Goal: Obtain resource: Download file/media

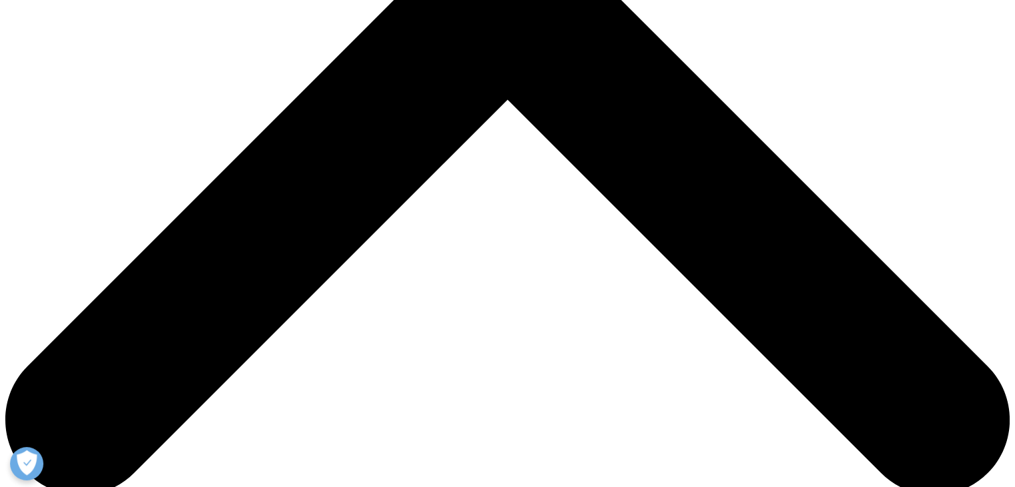
type input "archi"
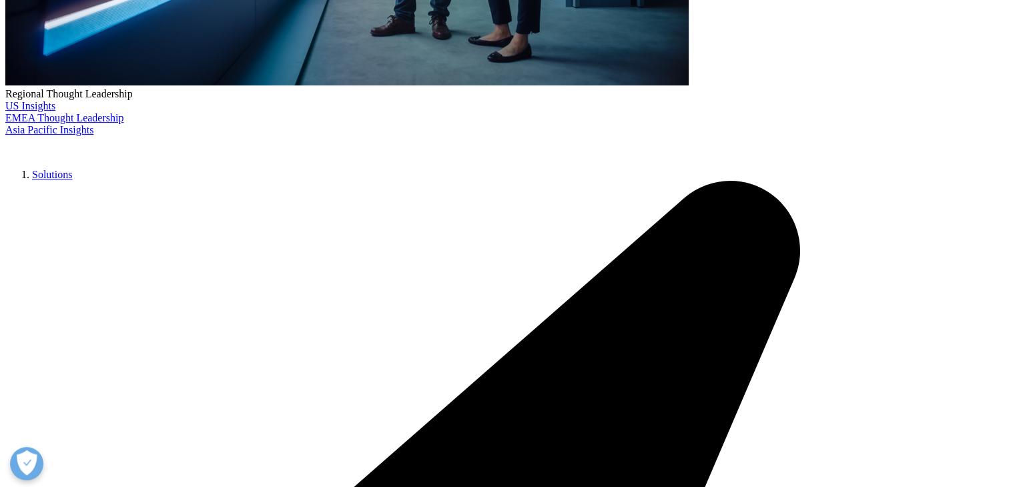
type input "[PERSON_NAME]"
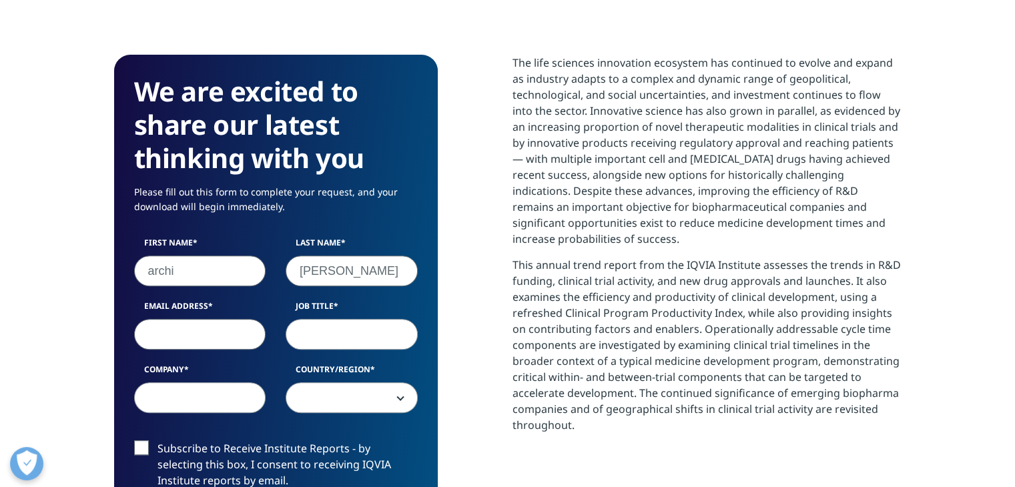
click at [182, 319] on input "Email Address" at bounding box center [200, 334] width 132 height 31
type input "[EMAIL_ADDRESS][PERSON_NAME][DOMAIN_NAME]"
click at [342, 319] on input "Job Title" at bounding box center [352, 334] width 132 height 31
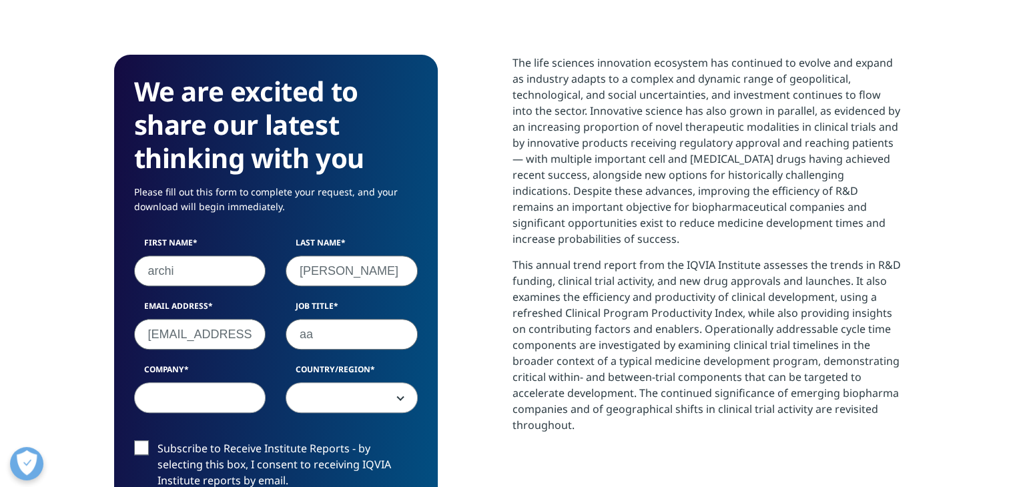
type input "aa"
drag, startPoint x: 244, startPoint y: 349, endPoint x: 227, endPoint y: 358, distance: 19.7
click at [237, 364] on label "Company" at bounding box center [200, 373] width 132 height 19
click at [237, 383] on input "Company" at bounding box center [200, 398] width 132 height 31
type input "aa"
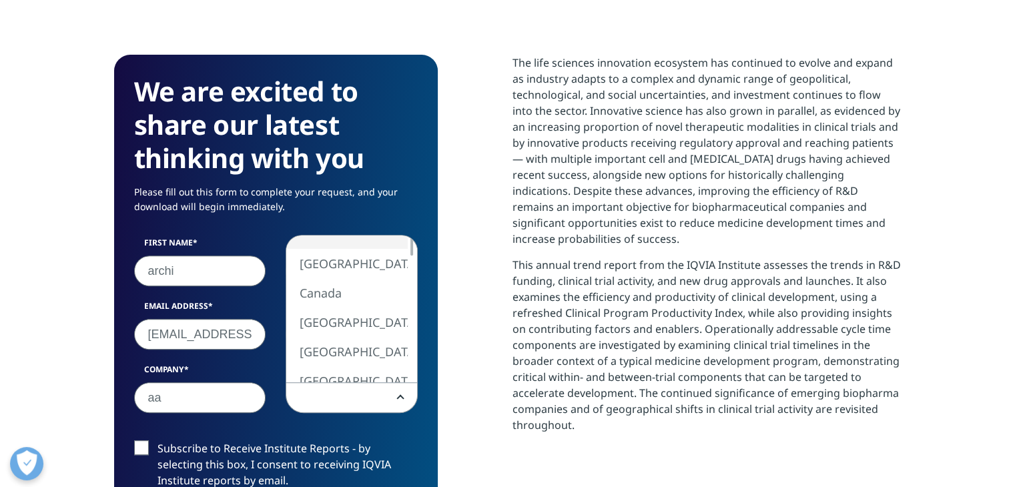
click at [354, 383] on span at bounding box center [351, 398] width 131 height 31
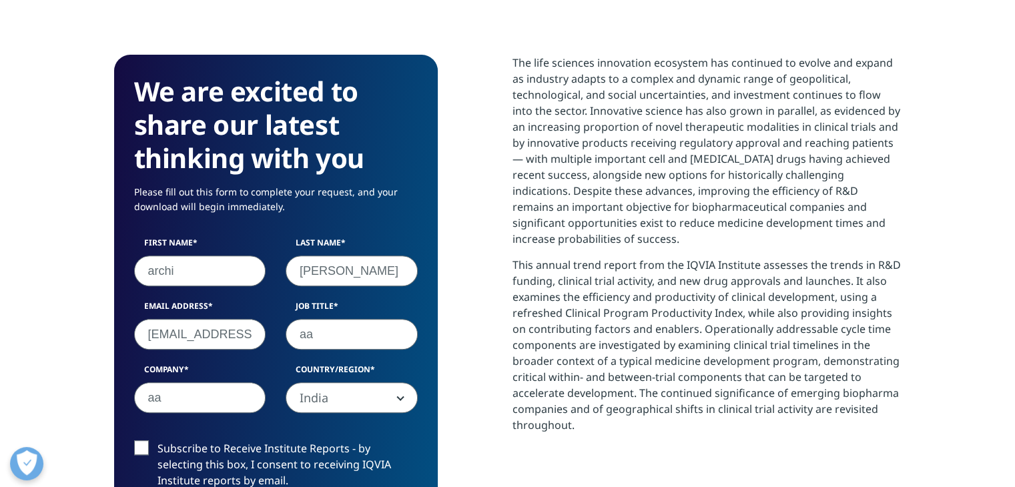
select select "India"
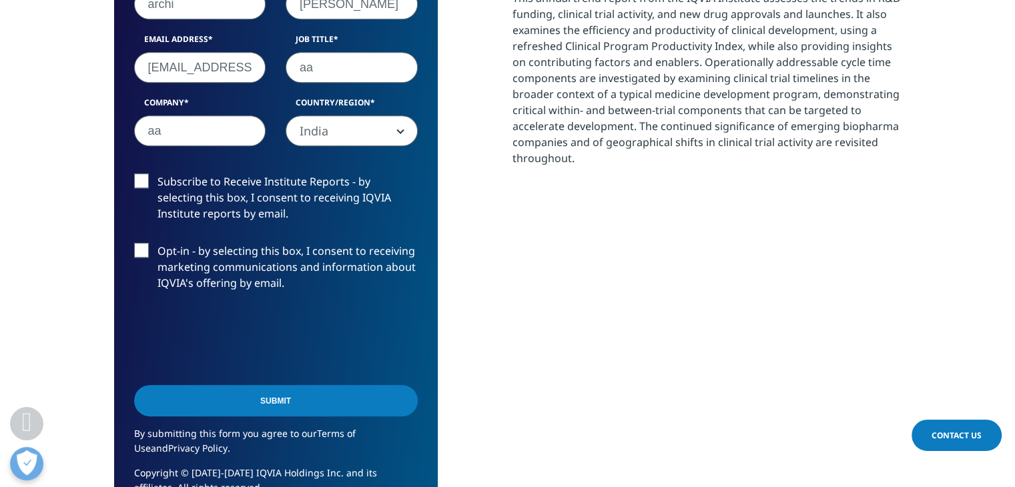
click at [207, 385] on input "Submit" at bounding box center [276, 400] width 284 height 31
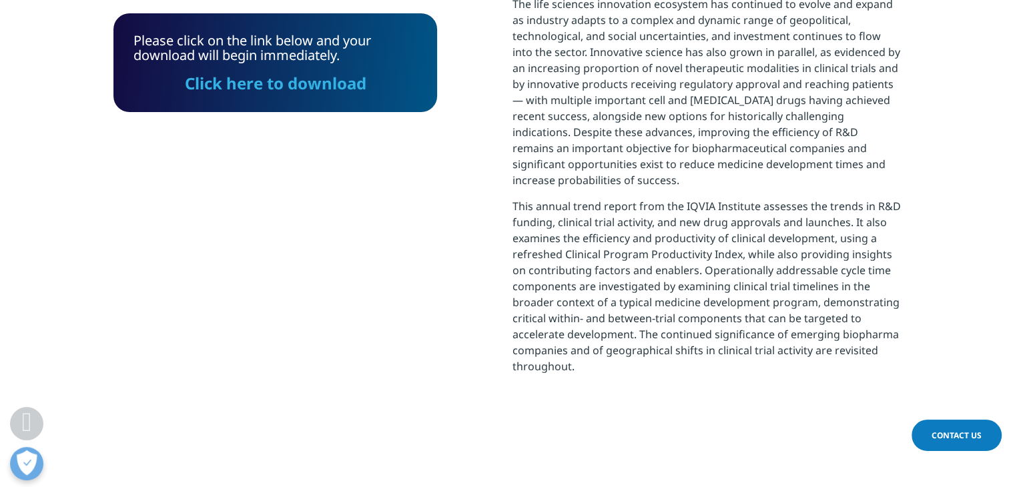
scroll to position [537, 0]
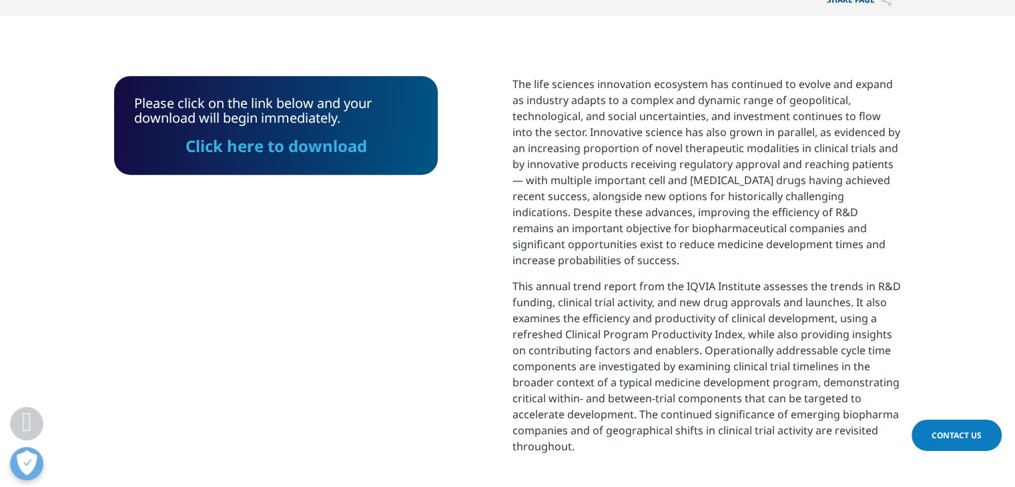
click at [298, 135] on link "Click here to download" at bounding box center [276, 146] width 182 height 22
